Goal: Task Accomplishment & Management: Manage account settings

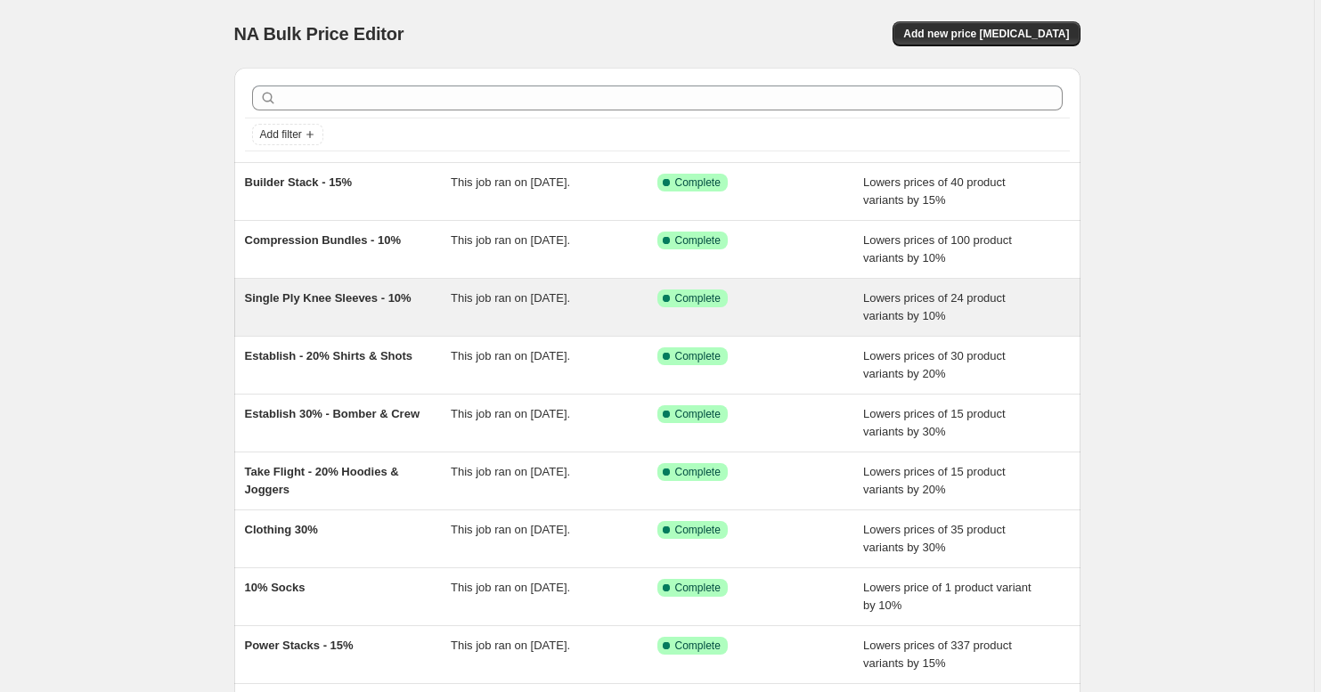
click at [376, 308] on div "Single Ply Knee Sleeves - 10%" at bounding box center [348, 308] width 207 height 36
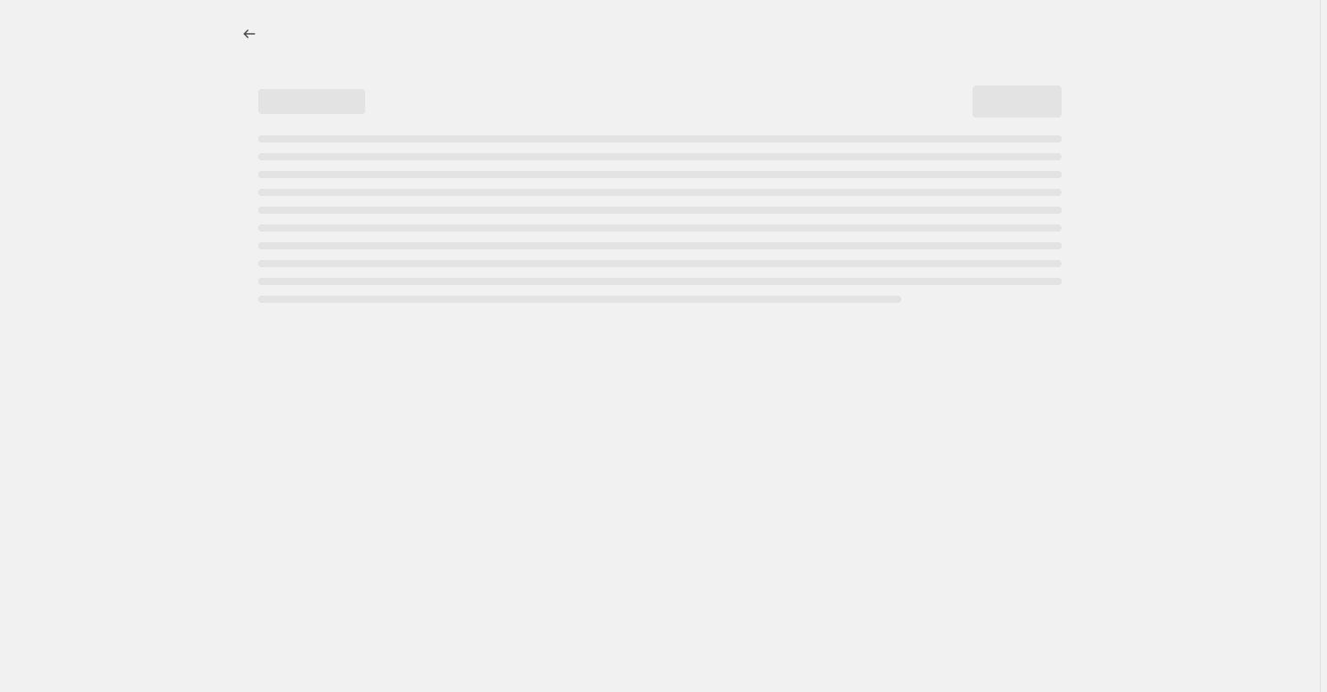
select select "percentage"
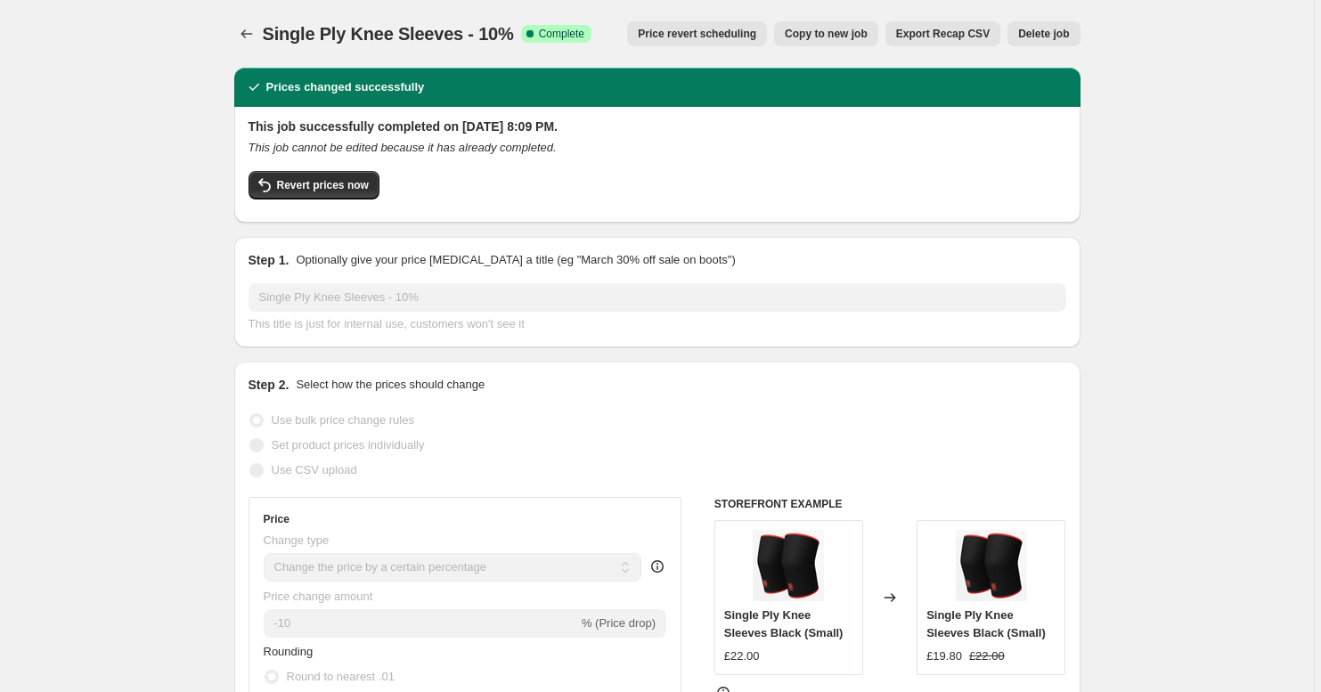
click at [1037, 37] on span "Delete job" at bounding box center [1043, 34] width 51 height 14
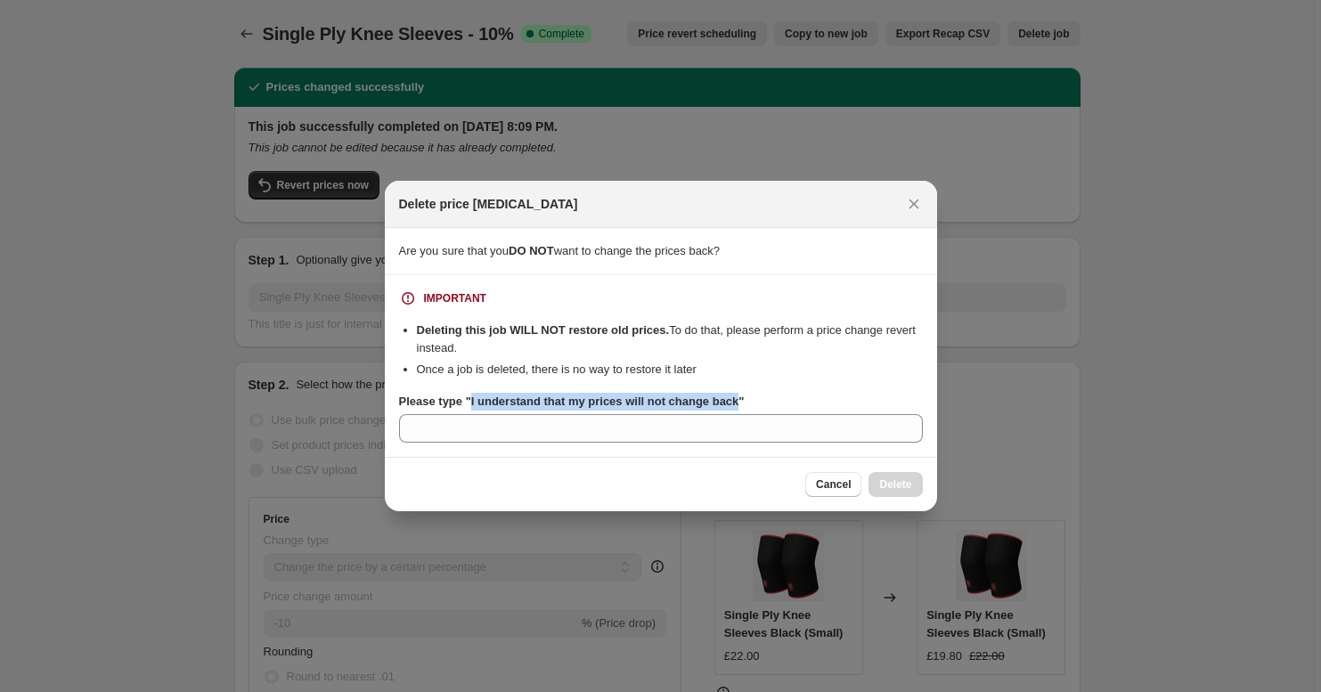
drag, startPoint x: 473, startPoint y: 402, endPoint x: 752, endPoint y: 407, distance: 278.9
click at [745, 407] on b "Please type "I understand that my prices will not change back"" at bounding box center [572, 401] width 346 height 13
click at [752, 414] on input "Please type "I understand that my prices will not change back"" at bounding box center [661, 428] width 524 height 29
drag, startPoint x: 754, startPoint y: 401, endPoint x: 476, endPoint y: 404, distance: 277.9
click at [476, 404] on b "Please type "I understand that my prices will not change back"" at bounding box center [572, 401] width 346 height 13
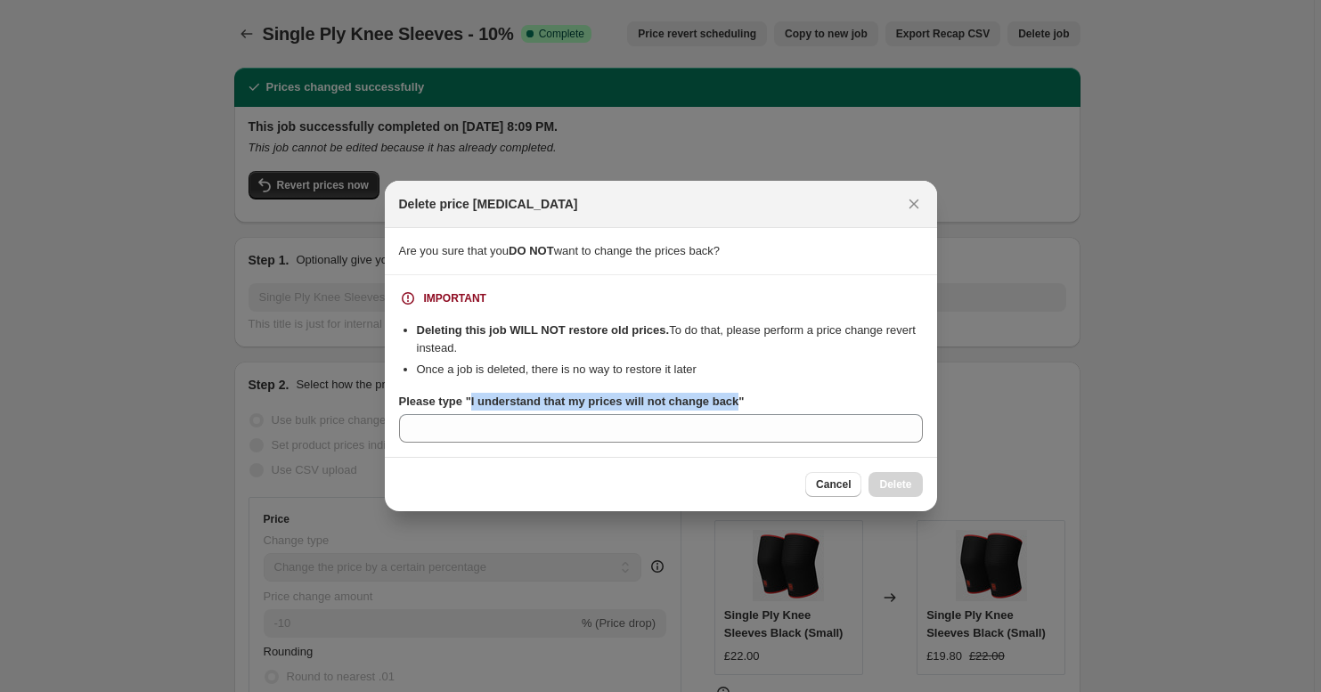
click at [476, 414] on input "Please type "I understand that my prices will not change back"" at bounding box center [661, 428] width 524 height 29
copy b "I understand that my prices will not change back"
drag, startPoint x: 472, startPoint y: 402, endPoint x: 753, endPoint y: 404, distance: 280.6
click at [745, 404] on b "Please type "I understand that my prices will not change back"" at bounding box center [572, 401] width 346 height 13
click at [753, 414] on input "Please type "I understand that my prices will not change back"" at bounding box center [661, 428] width 524 height 29
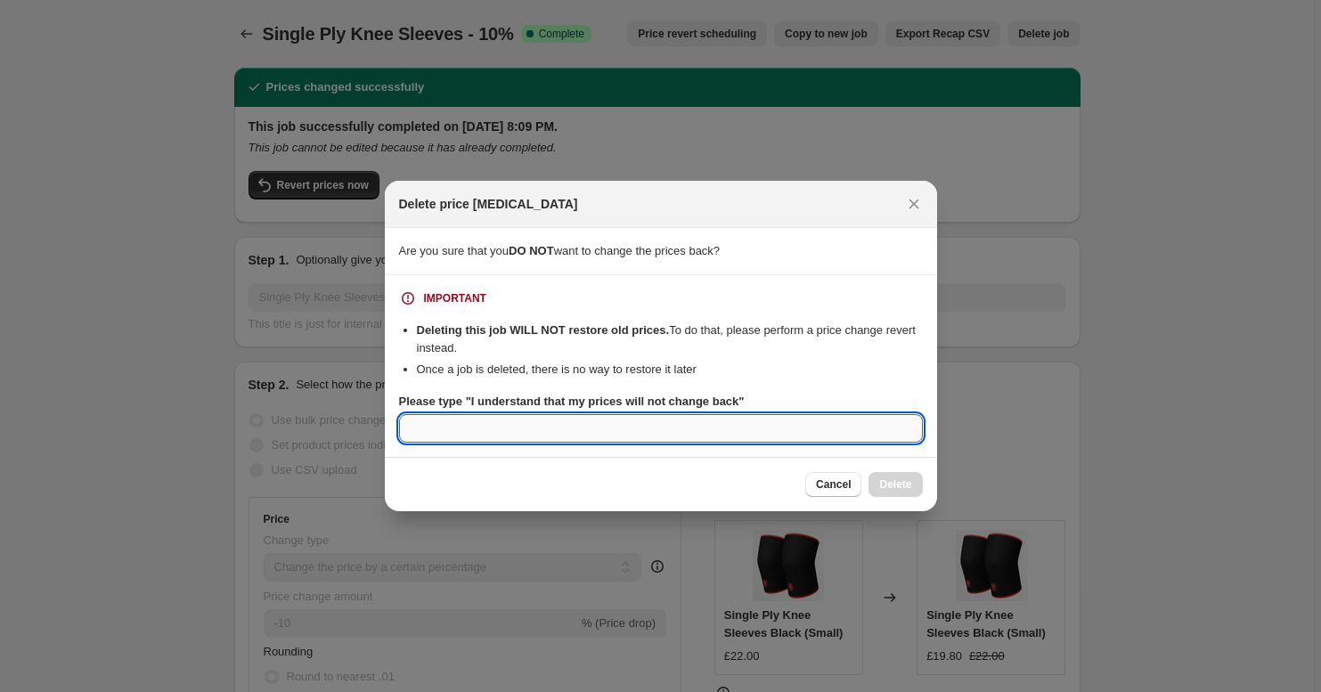
click at [724, 430] on input "Please type "I understand that my prices will not change back"" at bounding box center [661, 428] width 524 height 29
paste input "I understand that my prices will not change back"
type input "I understand that my prices will not change back"
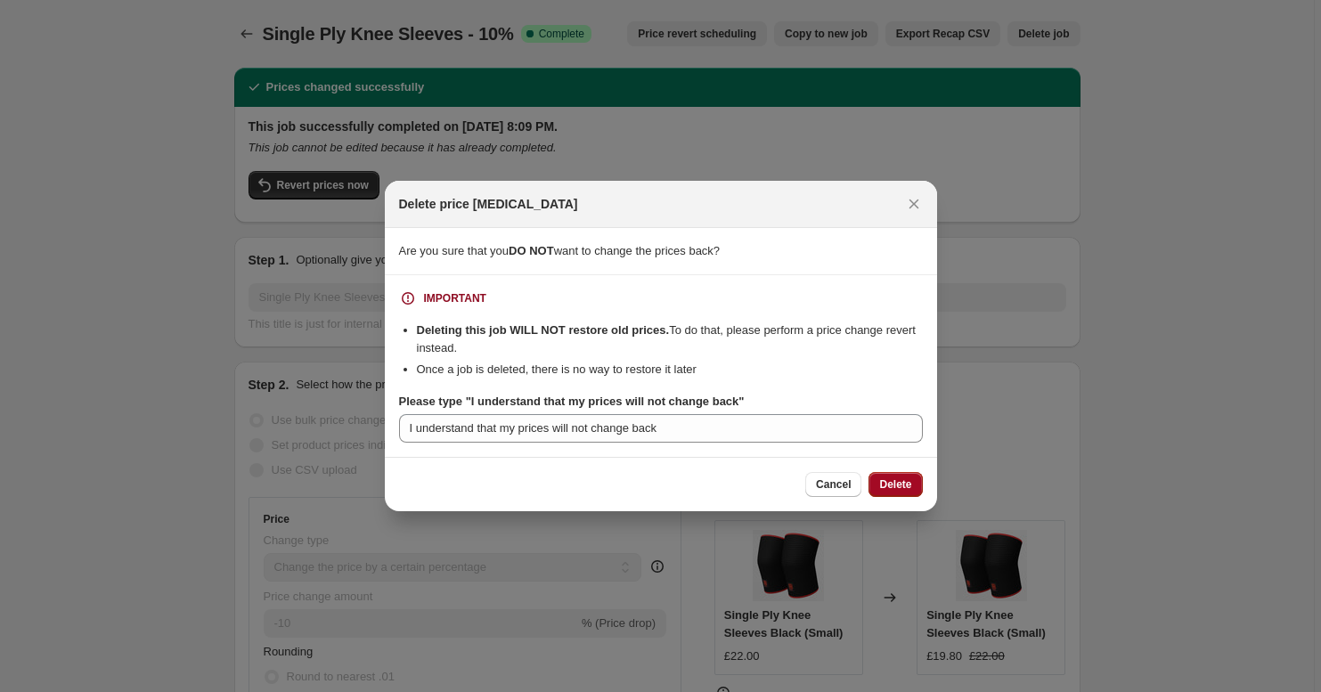
click at [876, 482] on button "Delete" at bounding box center [895, 484] width 53 height 25
